Goal: Information Seeking & Learning: Learn about a topic

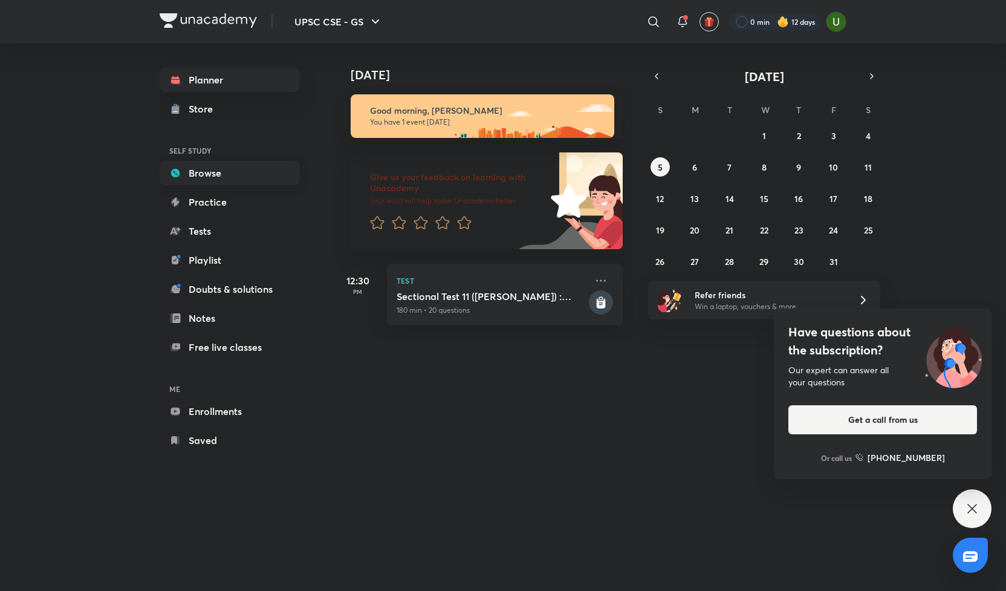
click at [198, 178] on link "Browse" at bounding box center [230, 173] width 140 height 24
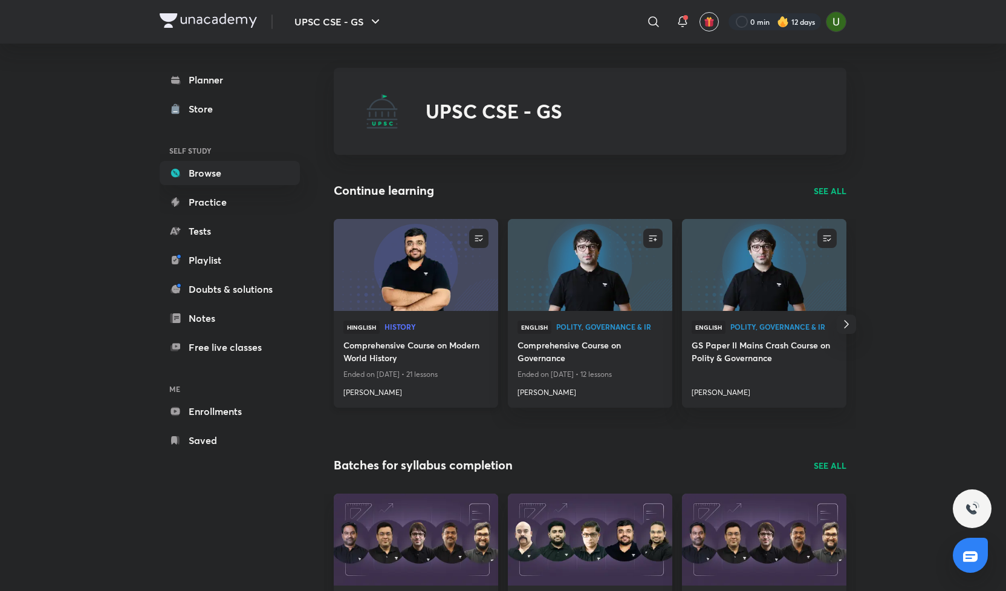
click at [371, 345] on h4 "Comprehensive Course on Modern World History" at bounding box center [415, 352] width 145 height 28
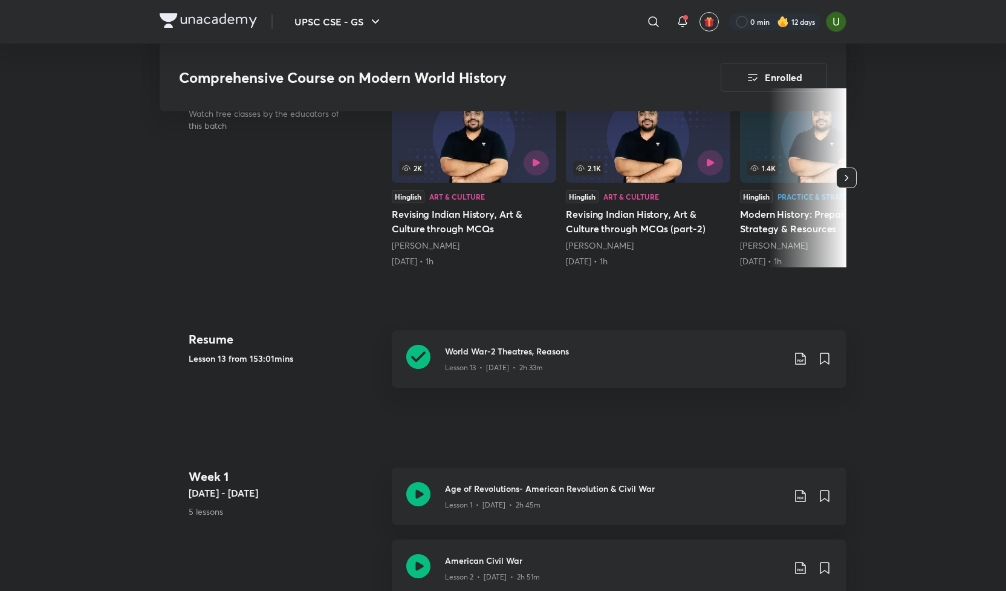
scroll to position [400, 0]
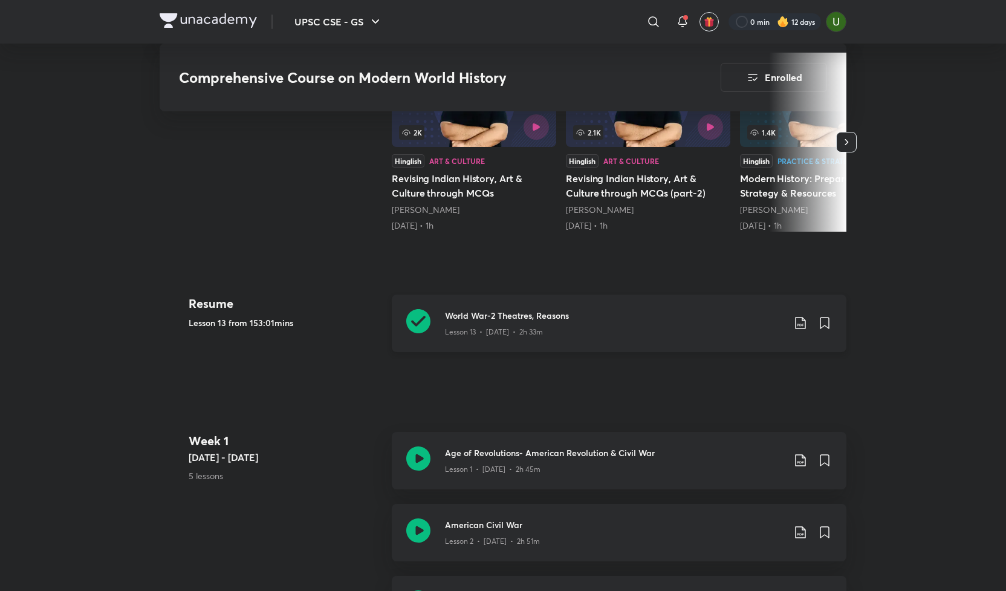
click at [418, 320] on icon at bounding box center [418, 321] width 24 height 24
